Goal: Task Accomplishment & Management: Use online tool/utility

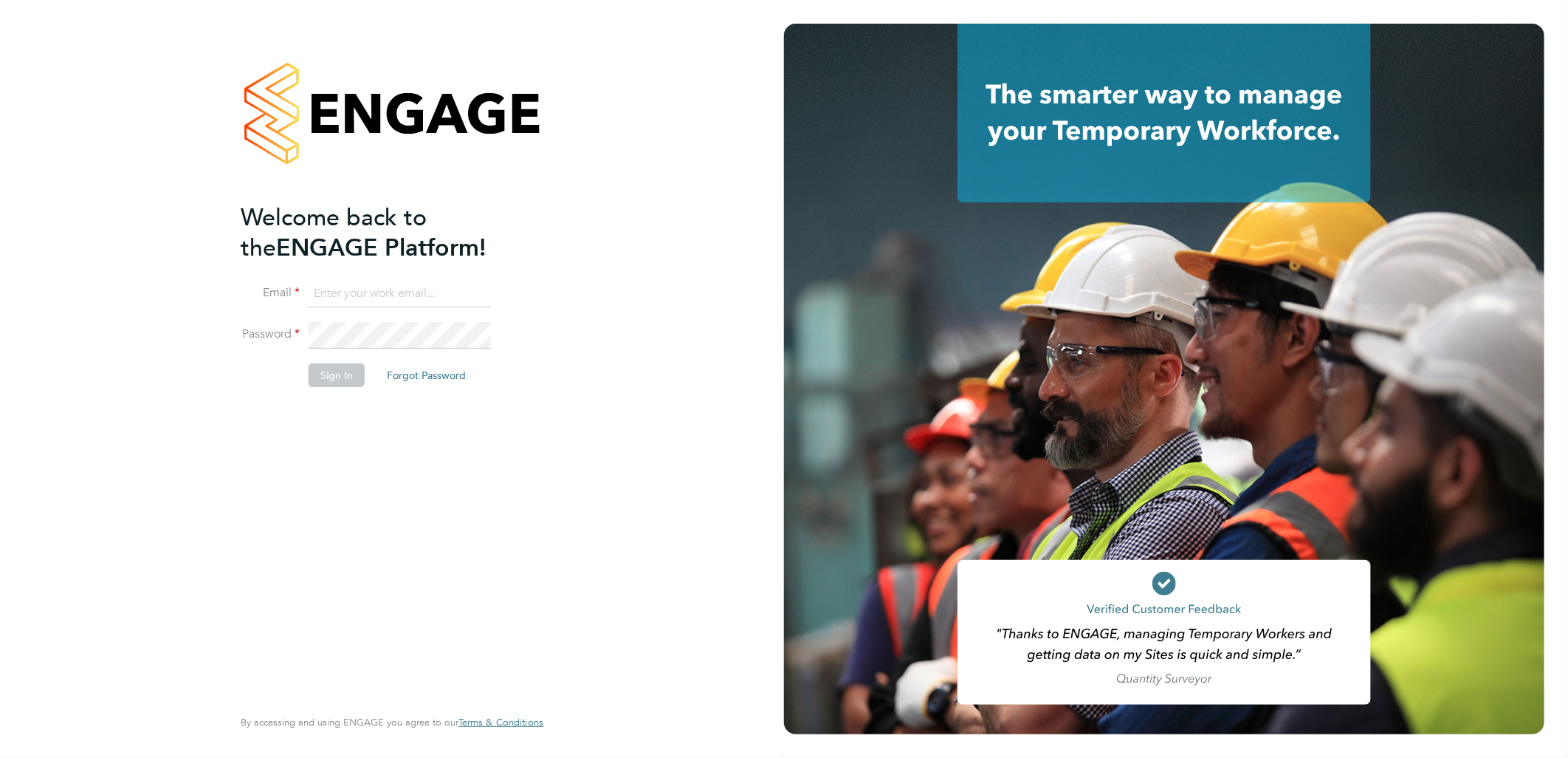
type input "barrie.wreford@portfoliopayroll.com"
click at [352, 370] on button "Sign In" at bounding box center [337, 375] width 56 height 23
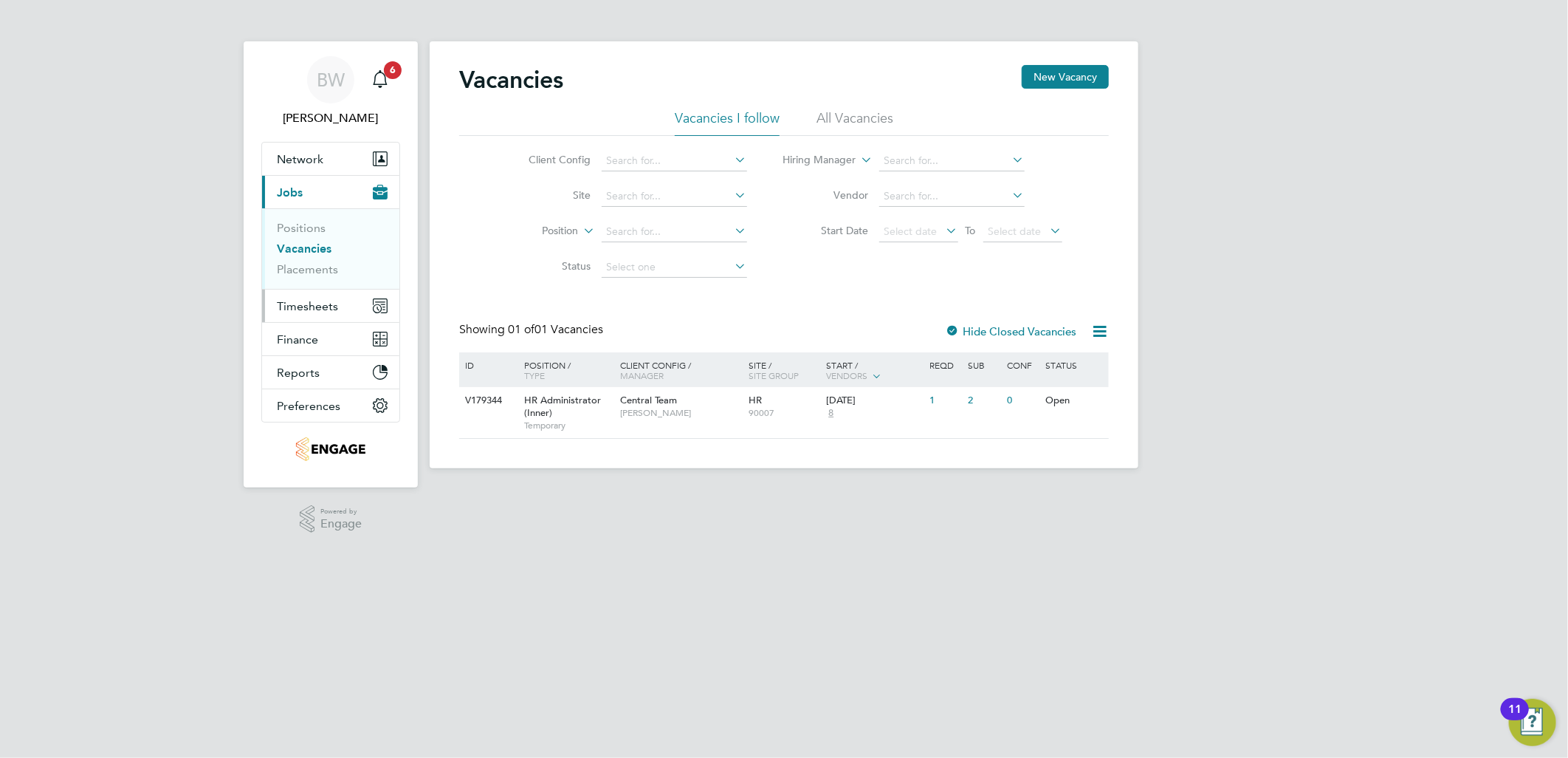
click at [315, 309] on span "Timesheets" at bounding box center [307, 306] width 61 height 14
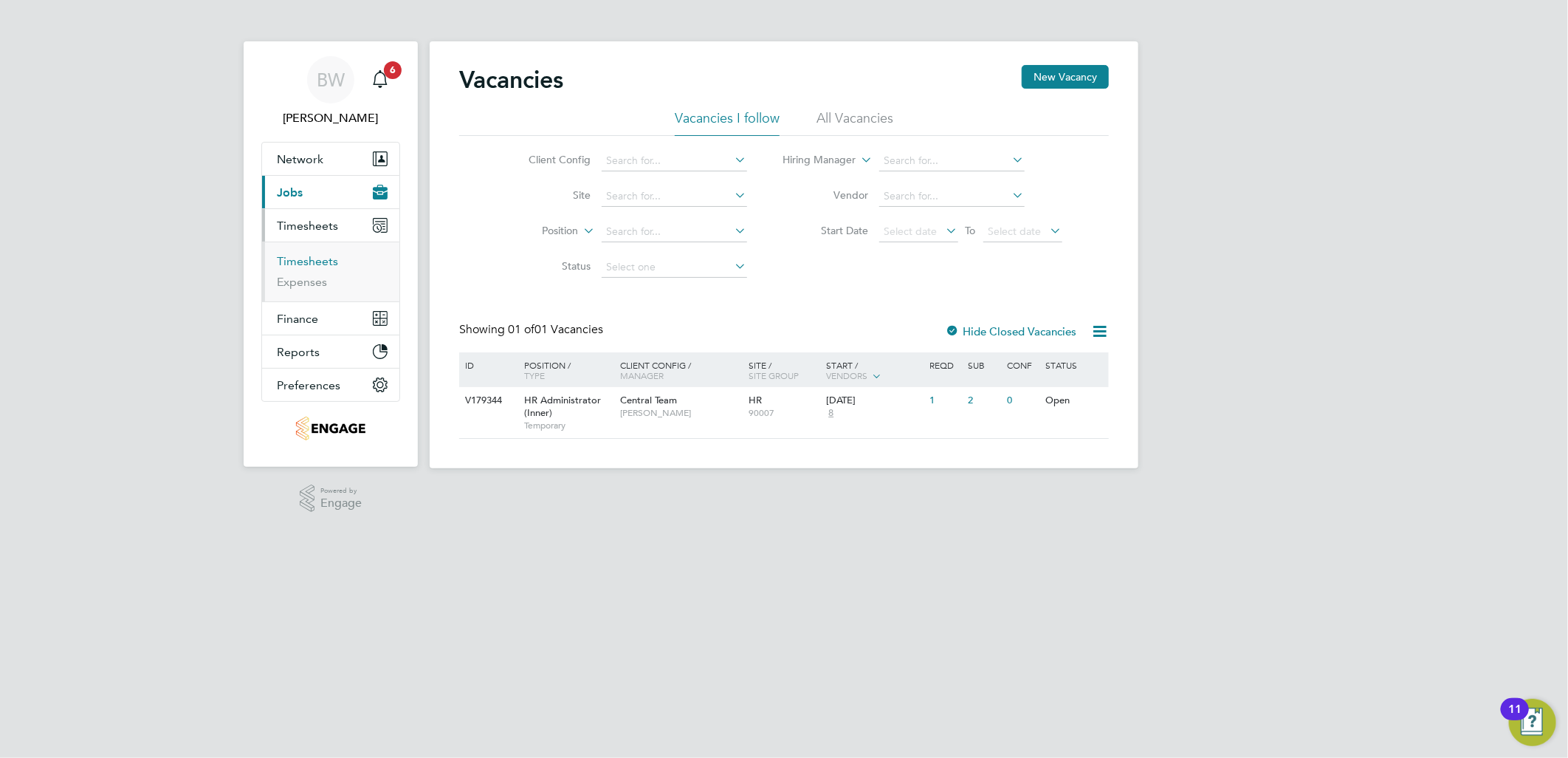
click at [323, 263] on link "Timesheets" at bounding box center [307, 261] width 61 height 14
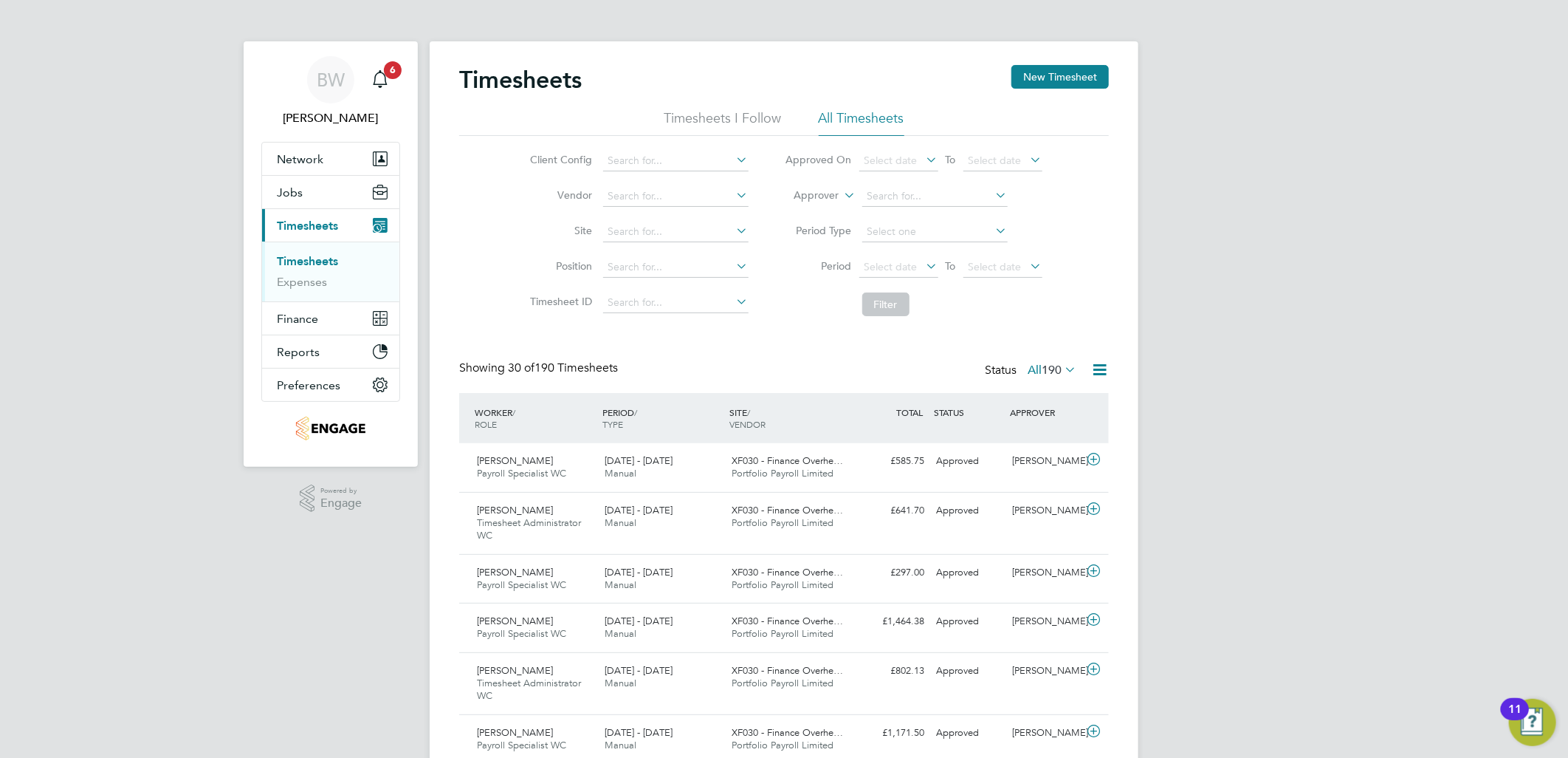
click at [555, 517] on span "Timesheet Administrator WC" at bounding box center [529, 529] width 104 height 25
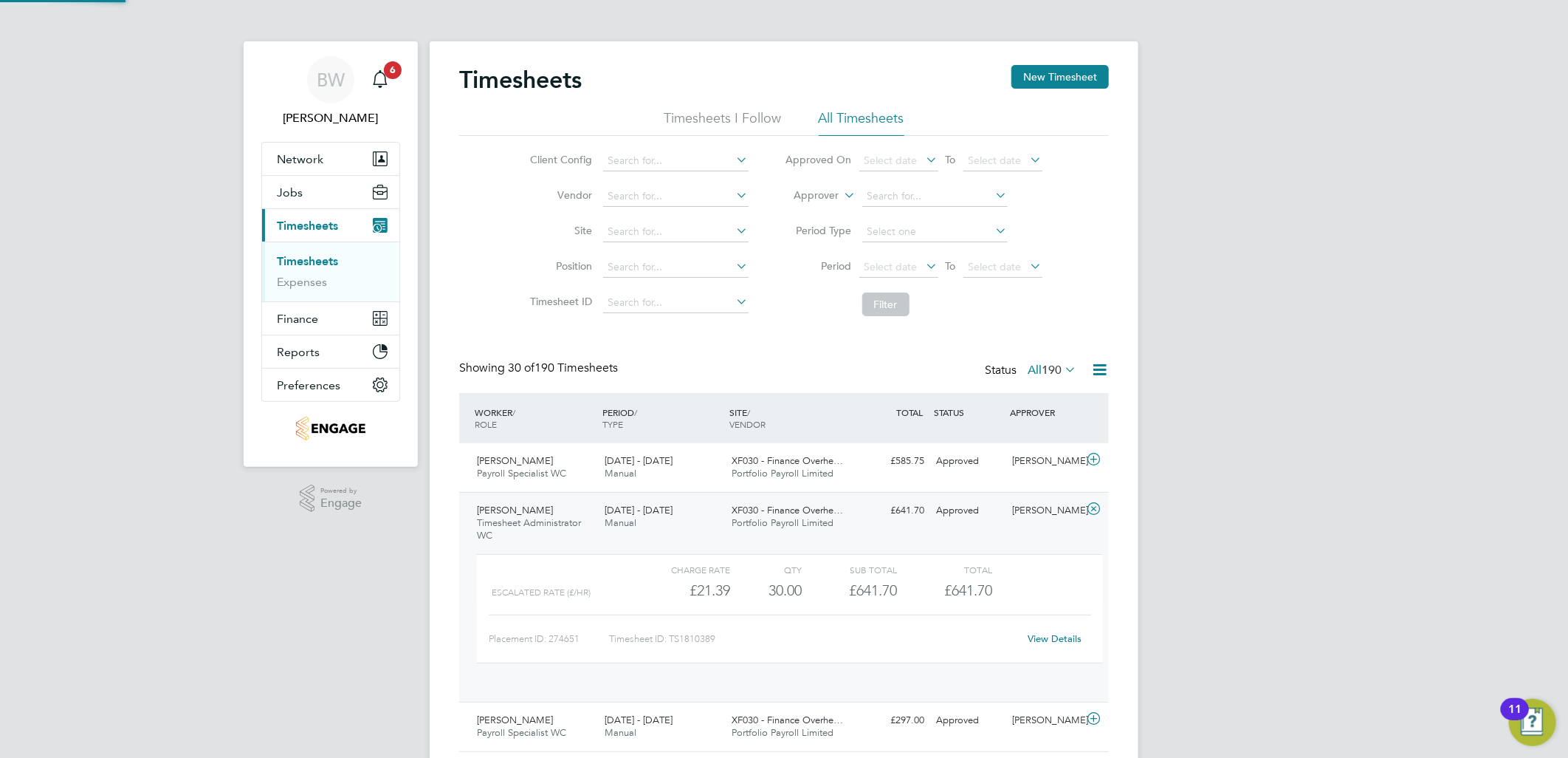
scroll to position [24, 144]
drag, startPoint x: 475, startPoint y: 510, endPoint x: 563, endPoint y: 506, distance: 88.1
click at [563, 506] on div "[PERSON_NAME] Timesheet Administrator WC [DATE] - [DATE]" at bounding box center [534, 522] width 128 height 49
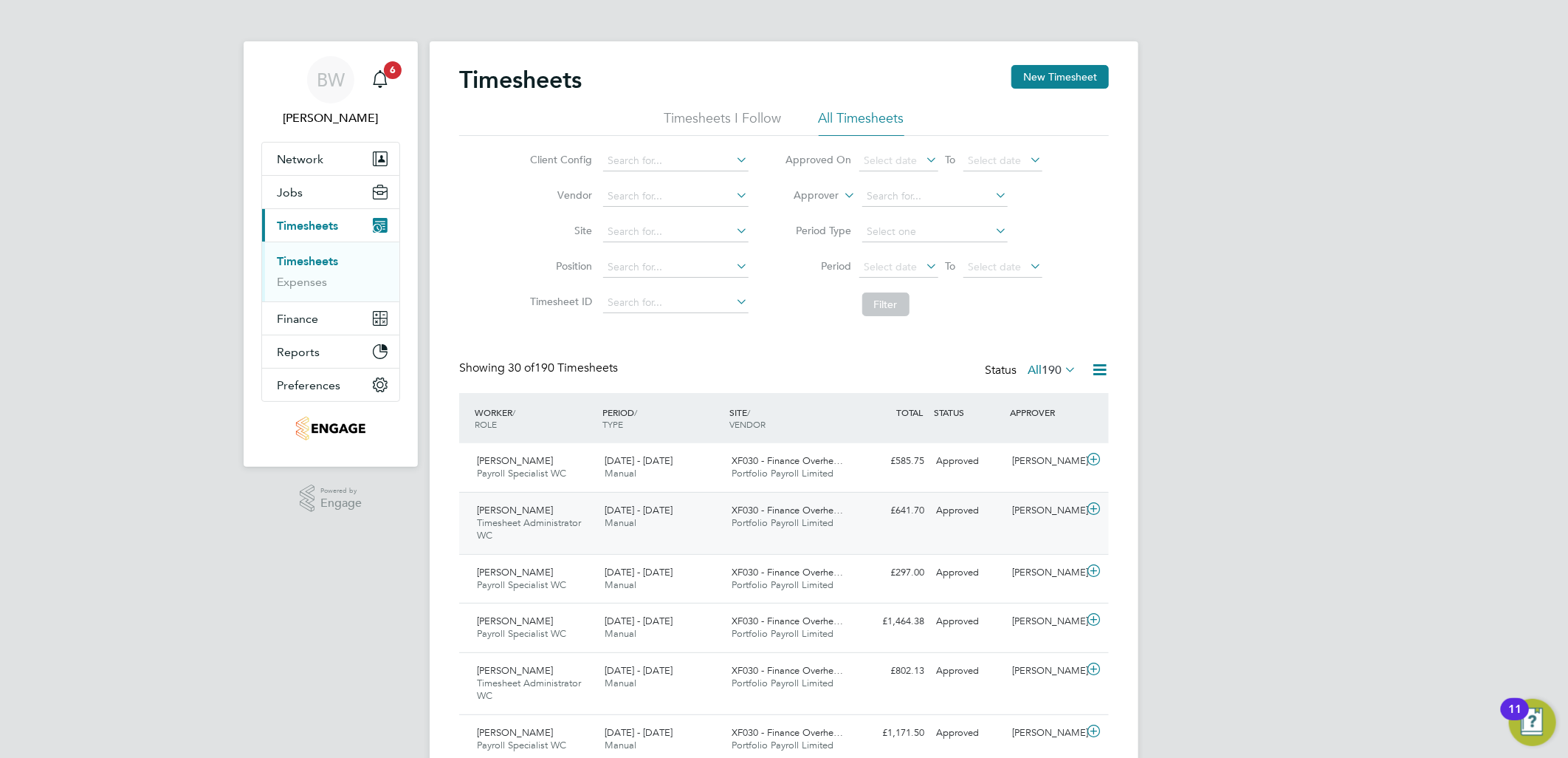
click at [672, 497] on div "[PERSON_NAME] Timesheet Administrator WC [DATE] - [DATE] [DATE] - [DATE] Manual…" at bounding box center [784, 523] width 649 height 62
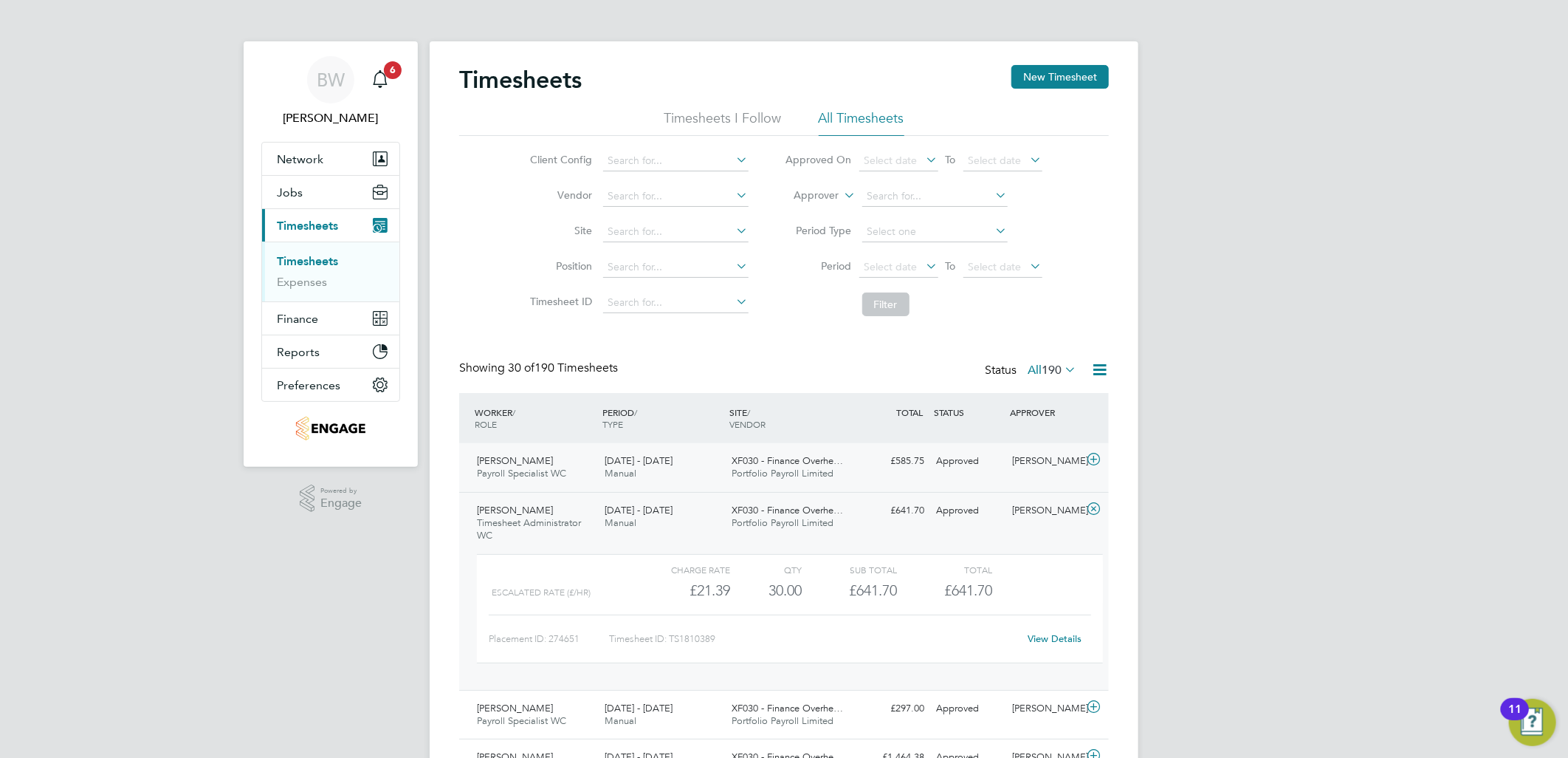
click at [676, 475] on div "[DATE] - [DATE] Manual" at bounding box center [662, 467] width 128 height 37
